Goal: Task Accomplishment & Management: Manage account settings

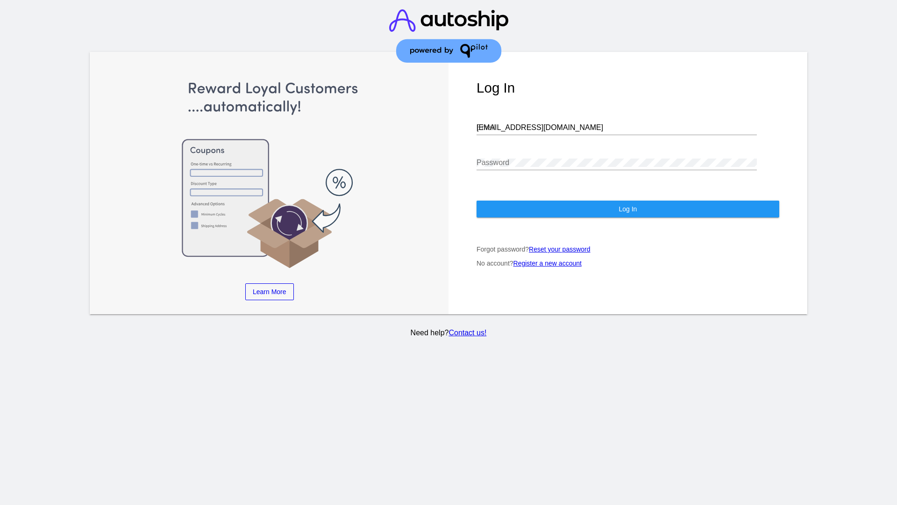
type input "[EMAIL_ADDRESS][DOMAIN_NAME]"
click at [628, 209] on span "Log In" at bounding box center [628, 208] width 18 height 7
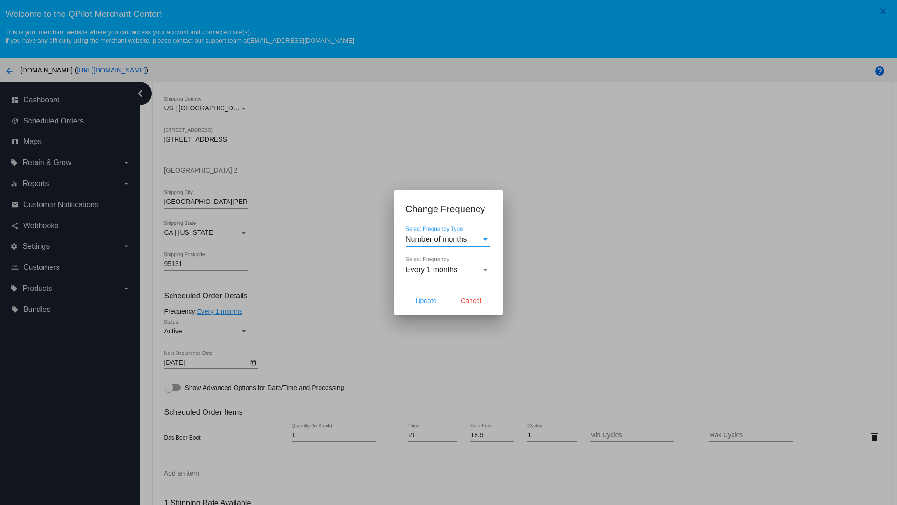
click at [448, 270] on span "Every 1 months" at bounding box center [432, 269] width 52 height 8
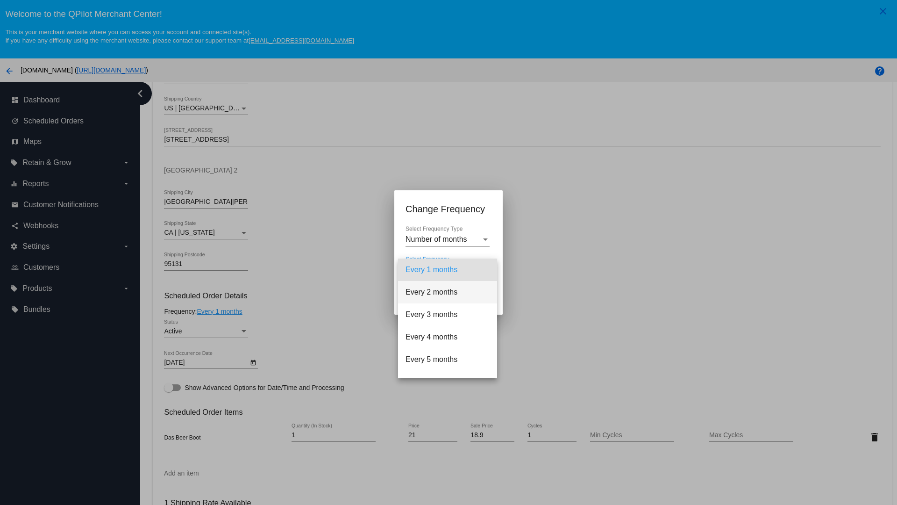
click at [448, 292] on span "Every 2 months" at bounding box center [448, 292] width 84 height 22
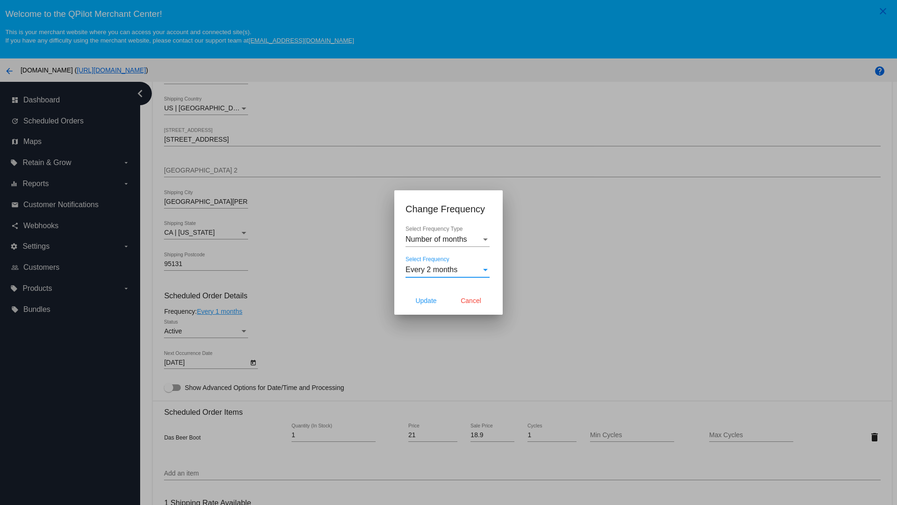
click at [471, 301] on span "Cancel" at bounding box center [471, 300] width 21 height 7
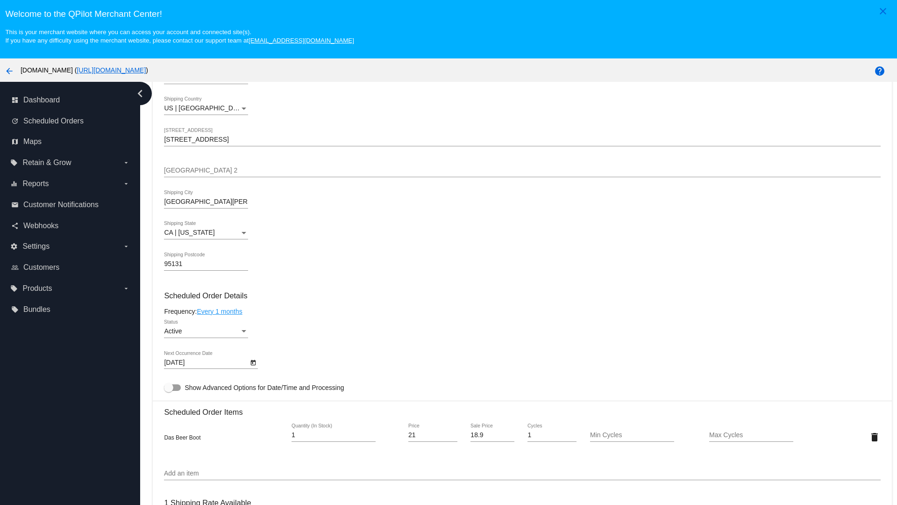
click at [221, 311] on link "Every 1 months" at bounding box center [219, 311] width 45 height 7
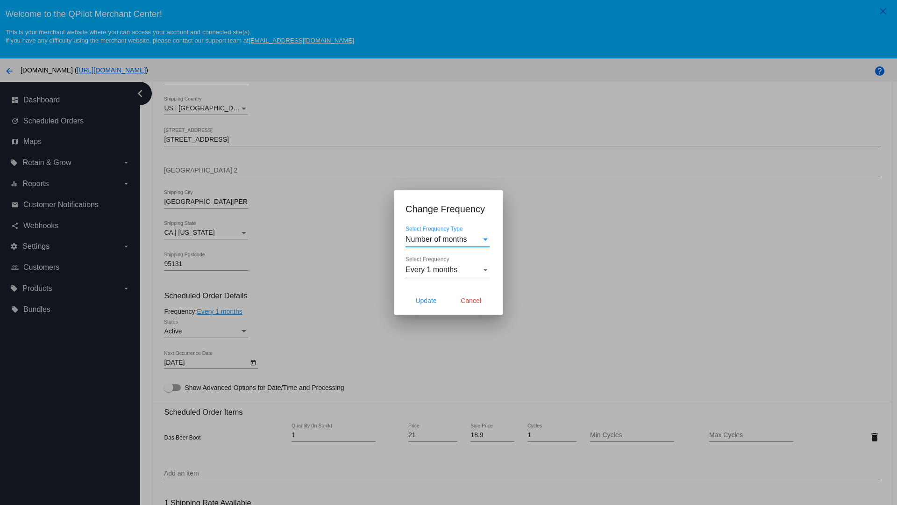
click at [448, 270] on span "Every 1 months" at bounding box center [432, 269] width 52 height 8
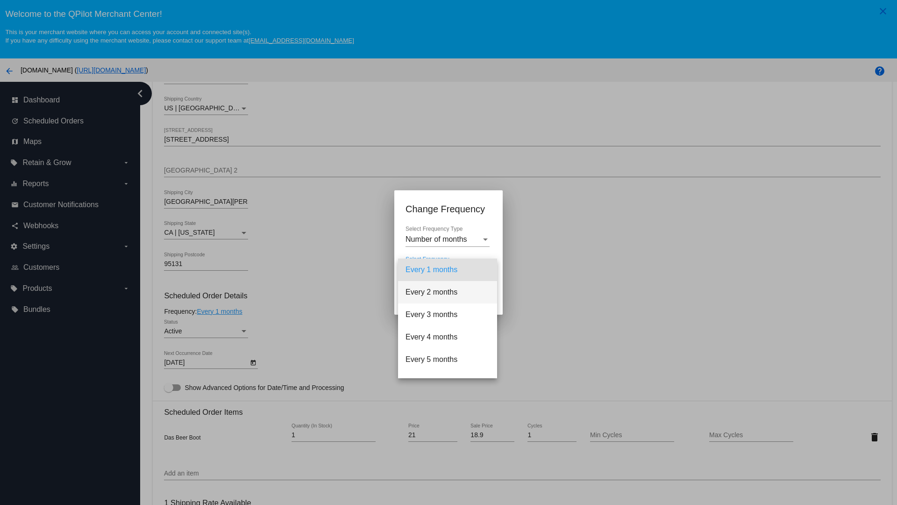
click at [448, 292] on span "Every 2 months" at bounding box center [448, 292] width 84 height 22
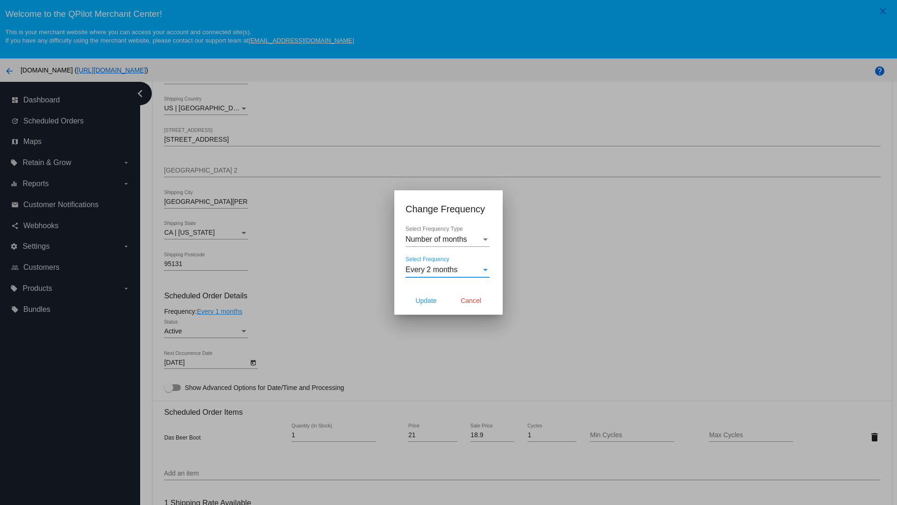
click at [426, 301] on span "Update" at bounding box center [425, 300] width 21 height 7
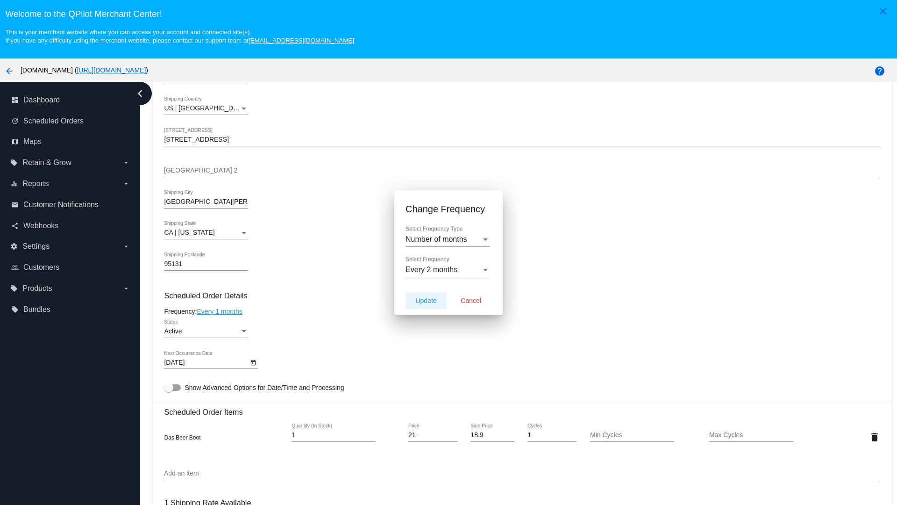
type input "10/20/2025"
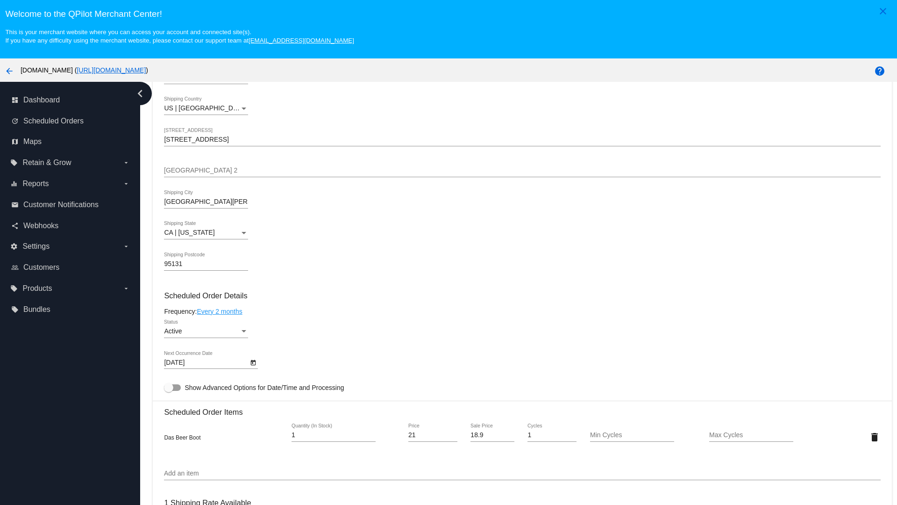
click at [221, 311] on link "Every 2 months" at bounding box center [219, 311] width 45 height 7
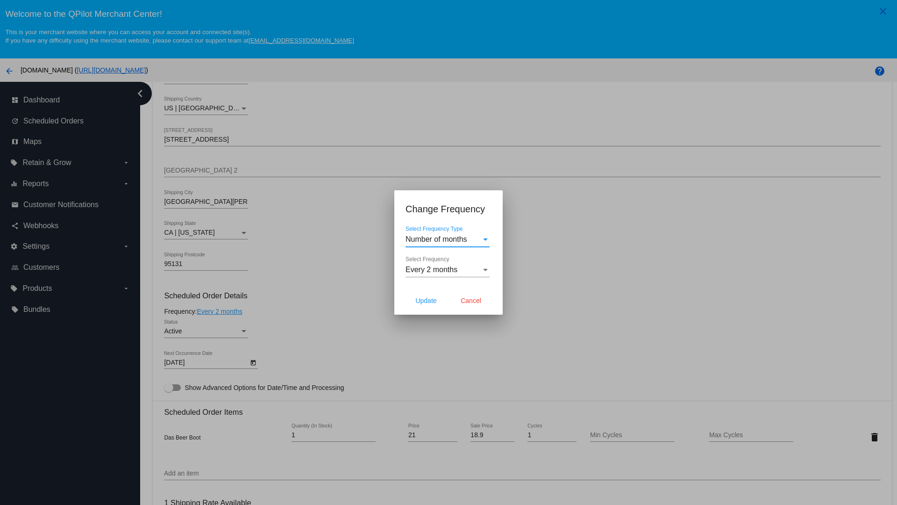
click at [448, 270] on span "Every 2 months" at bounding box center [432, 269] width 52 height 8
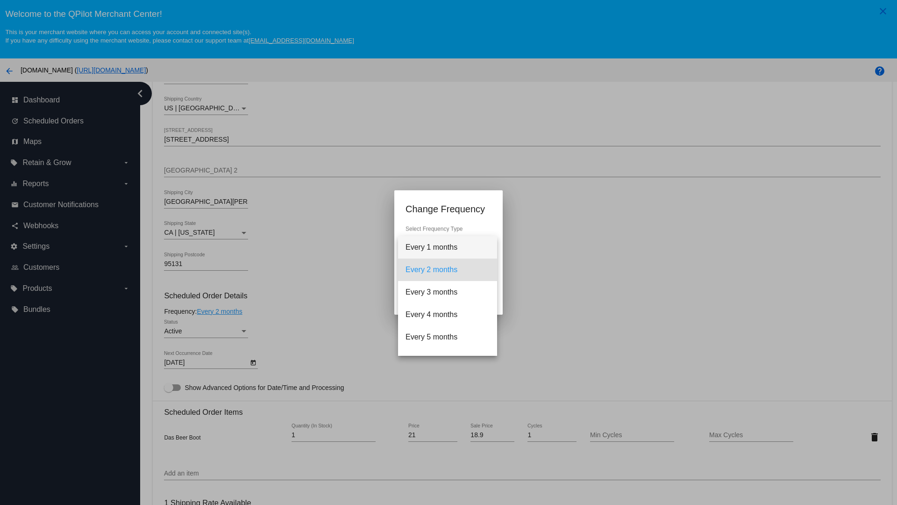
click at [448, 247] on span "Every 1 months" at bounding box center [448, 247] width 84 height 22
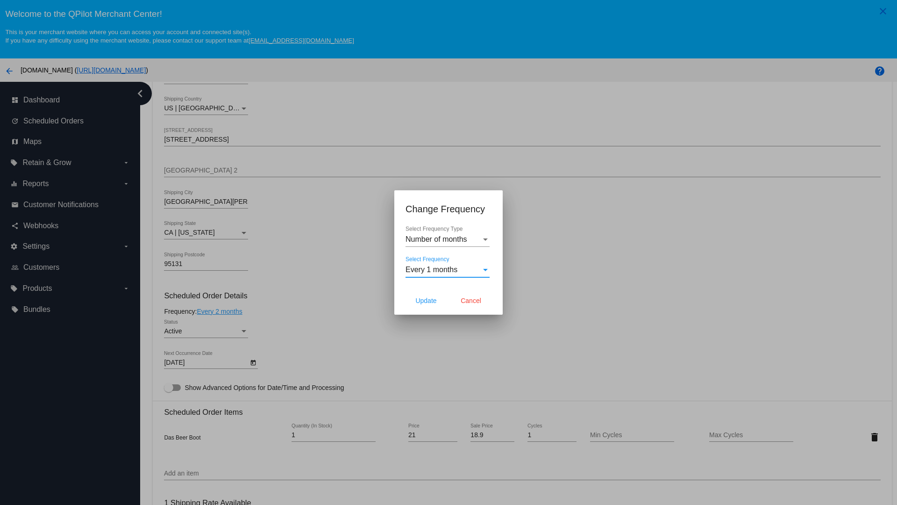
click at [280, 280] on div at bounding box center [448, 252] width 897 height 505
